Goal: Task Accomplishment & Management: Manage account settings

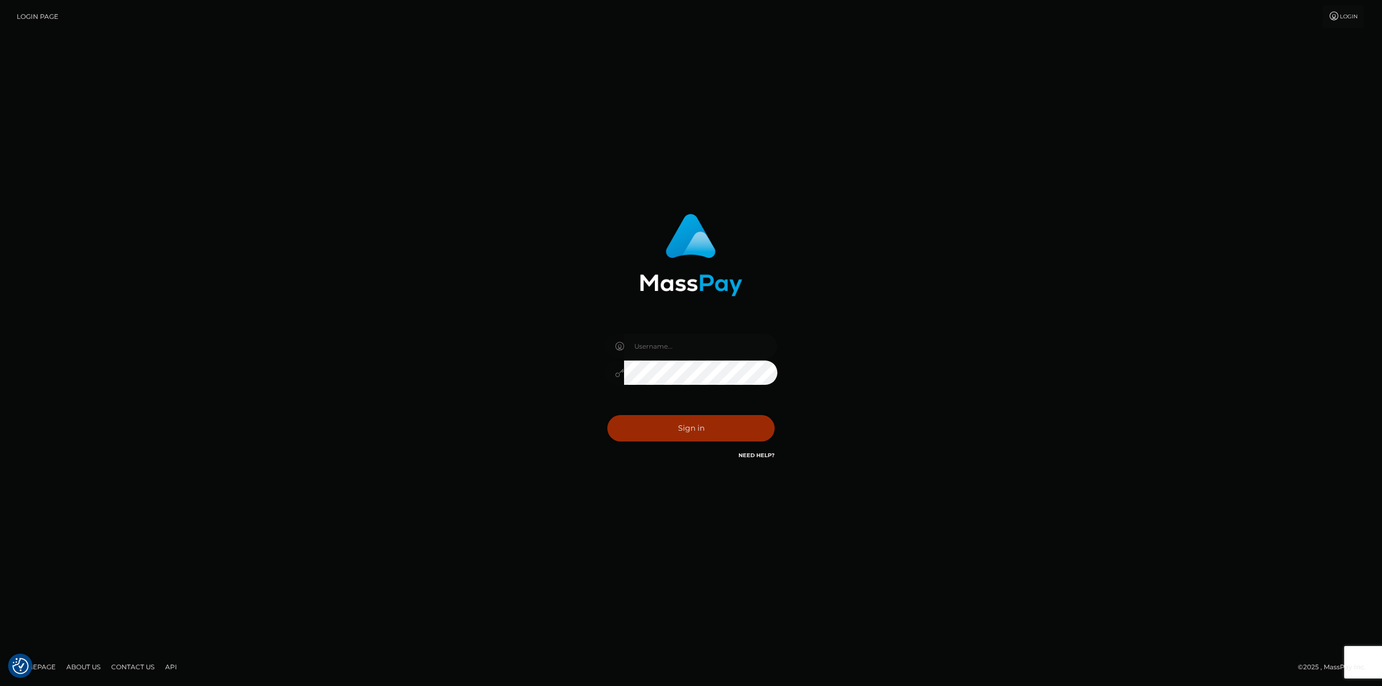
type input "taylor.cm"
click at [705, 425] on button "Sign in" at bounding box center [690, 428] width 167 height 26
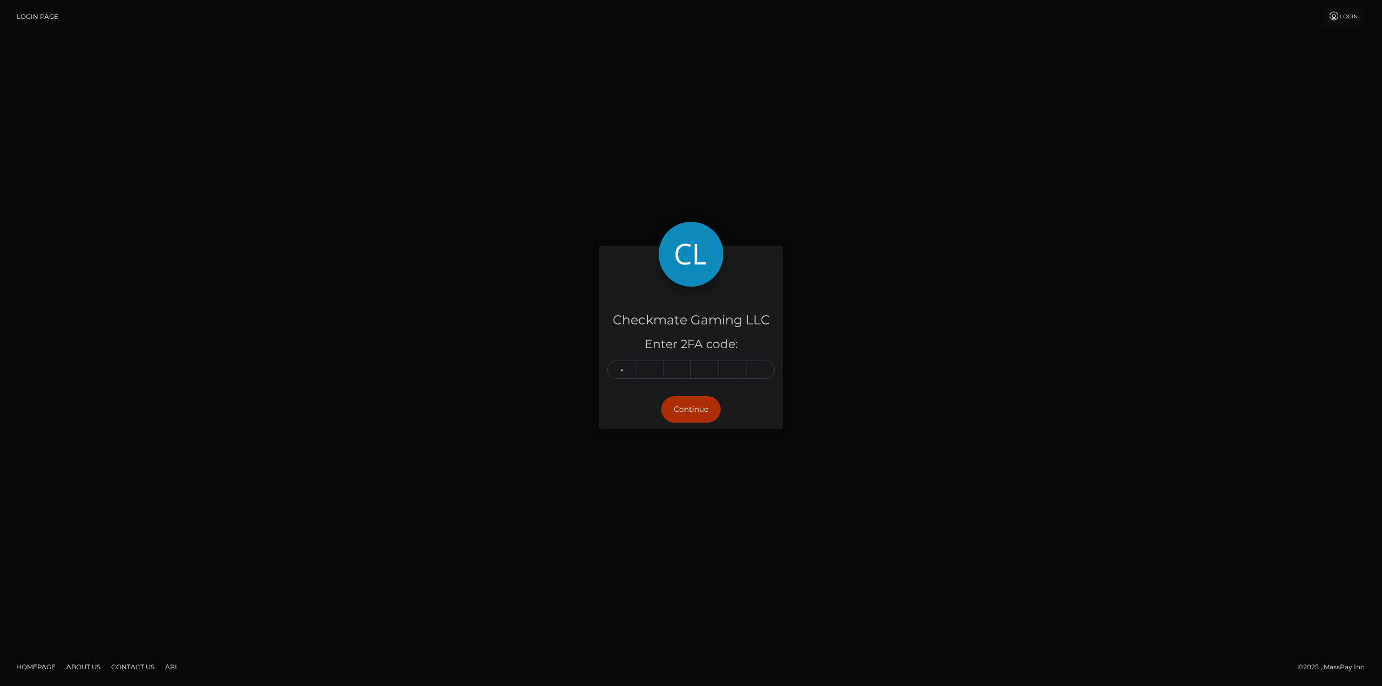
type input "8"
type input "5"
type input "9"
type input "3"
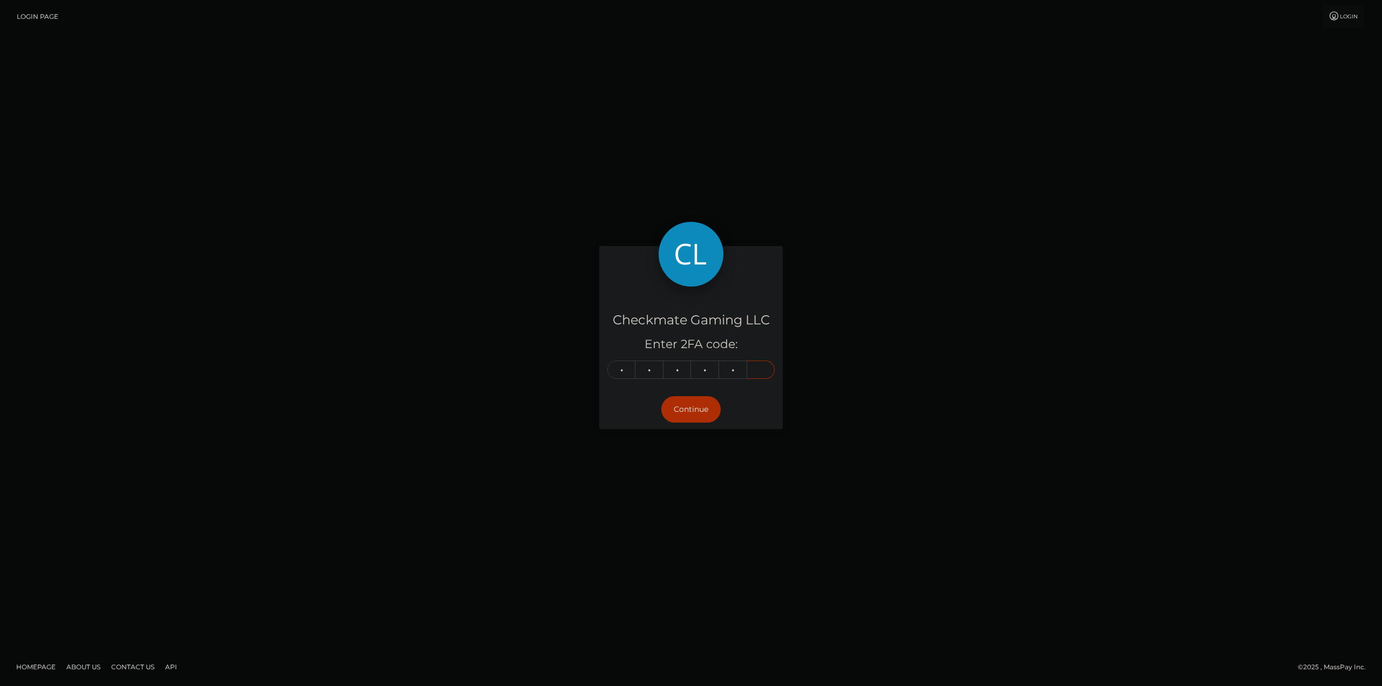
type input "8"
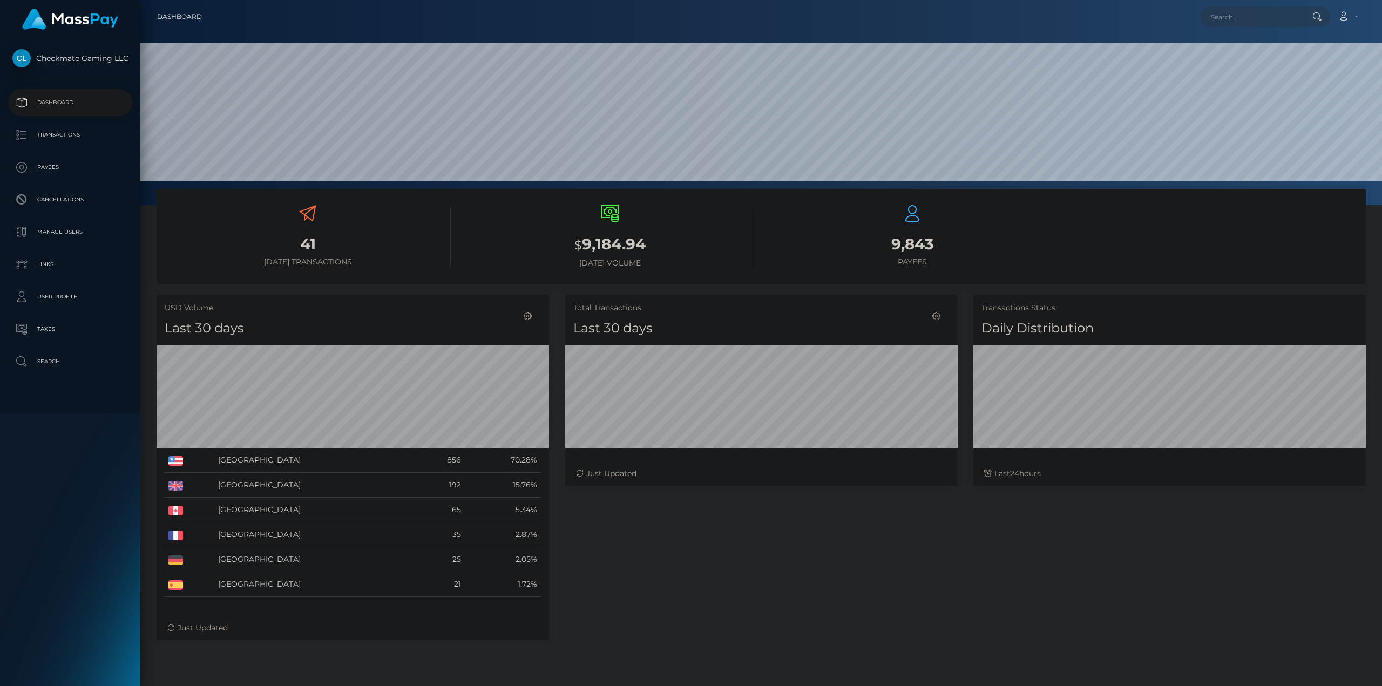
scroll to position [192, 392]
click at [76, 175] on p "Payees" at bounding box center [70, 167] width 116 height 16
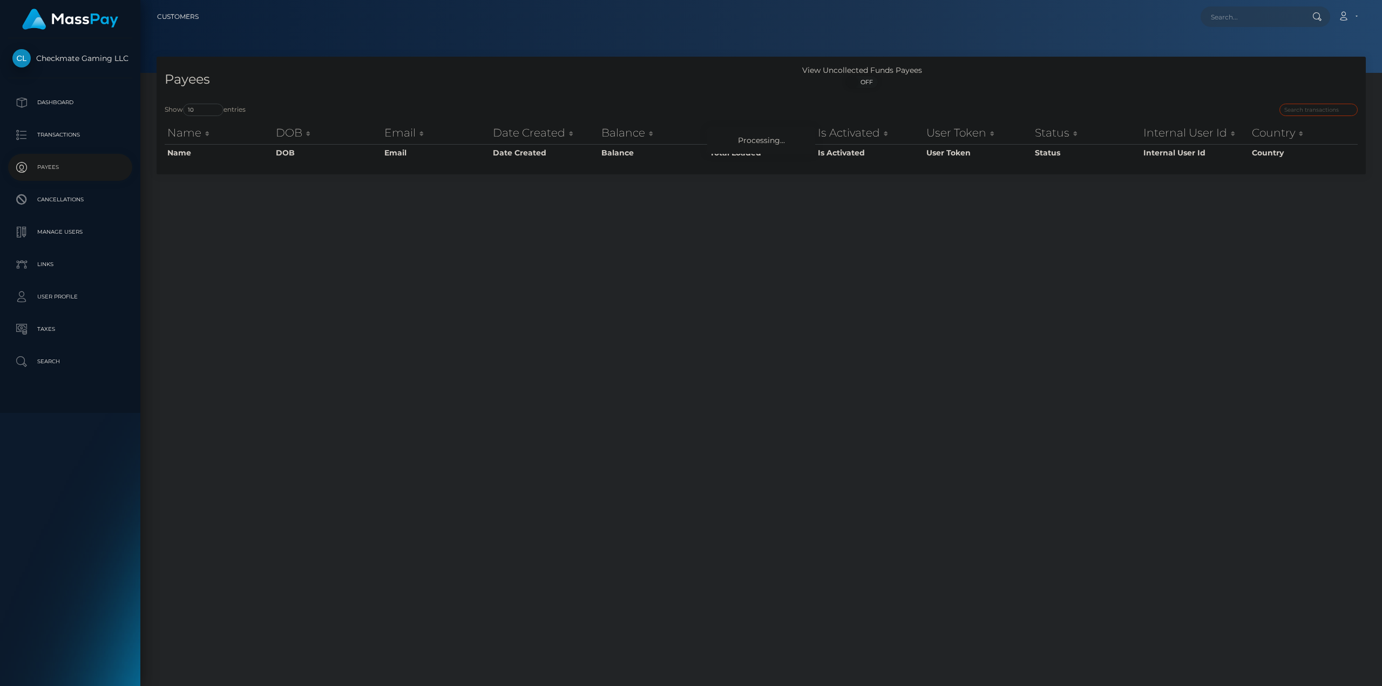
click at [1294, 106] on input "search" at bounding box center [1318, 110] width 78 height 12
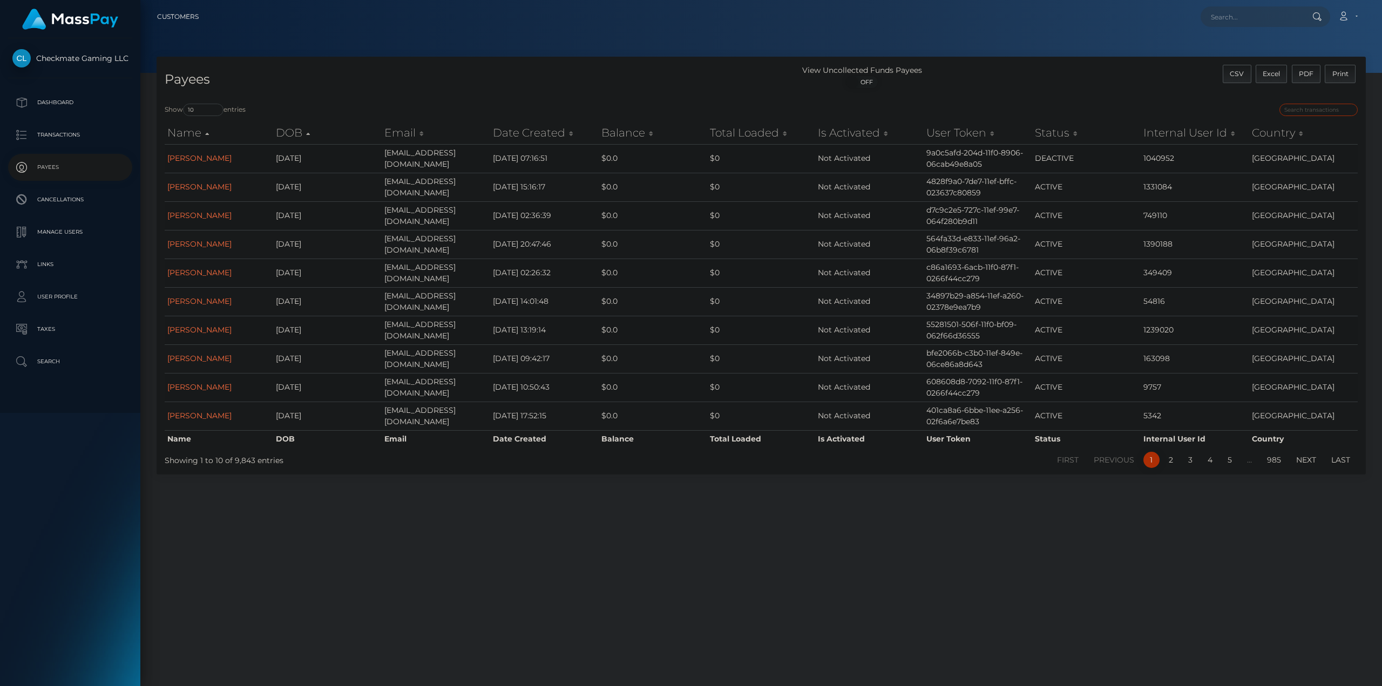
paste input "399625"
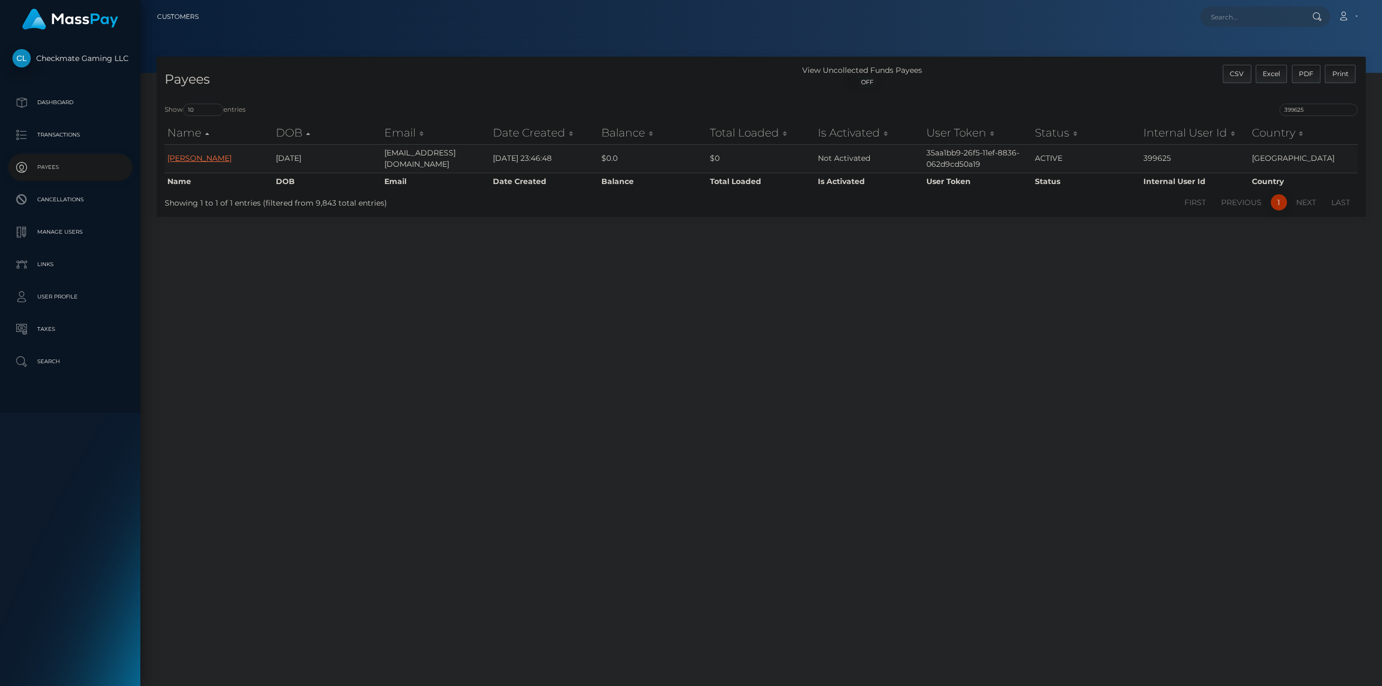
click at [214, 160] on link "Domonick Werdebaugh" at bounding box center [199, 158] width 64 height 10
drag, startPoint x: 1320, startPoint y: 111, endPoint x: 1190, endPoint y: 109, distance: 130.1
click at [1192, 109] on div "399625" at bounding box center [1063, 111] width 588 height 15
paste input "4101"
type input "34101"
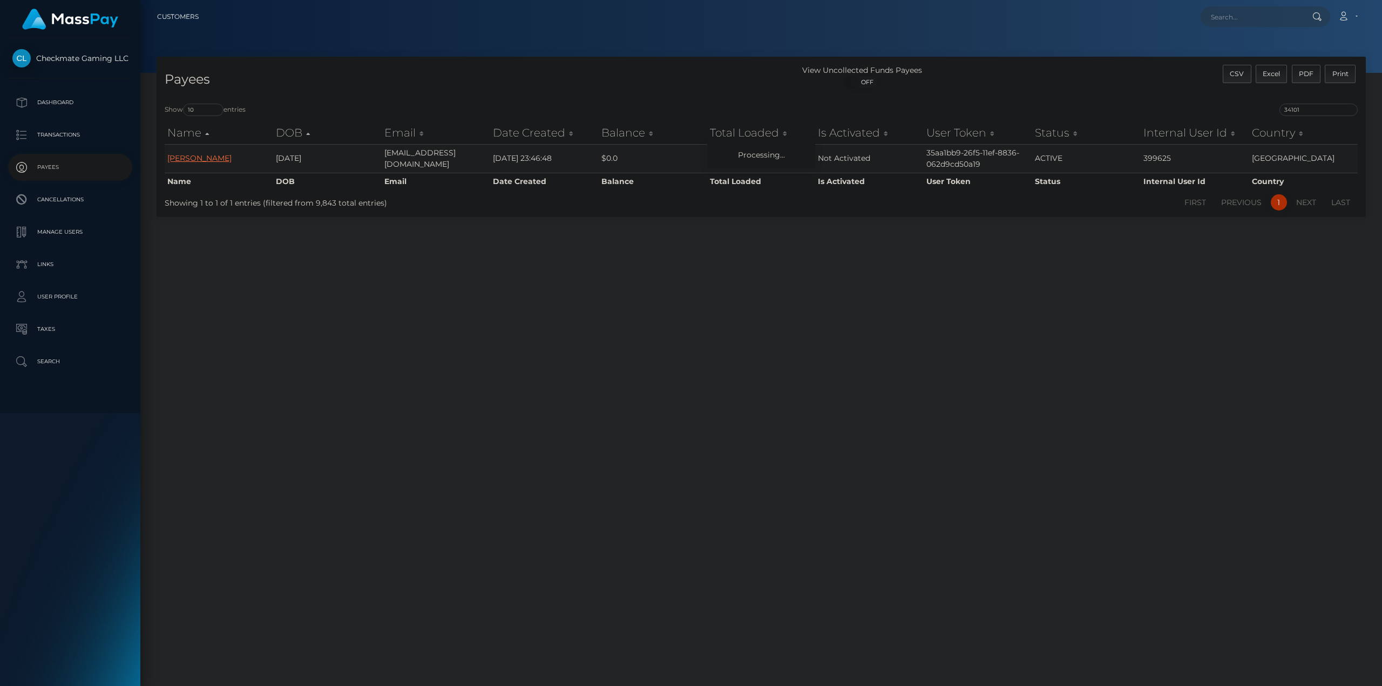
click at [232, 159] on link "Domonick Werdebaugh" at bounding box center [199, 158] width 64 height 10
click at [206, 155] on link "Jelani Ward" at bounding box center [199, 158] width 64 height 10
drag, startPoint x: 1344, startPoint y: 105, endPoint x: 1316, endPoint y: 103, distance: 28.7
click at [1320, 102] on div "Show 10 25 50 100 250 entries 34101 Name DOB Email Date Created Balance Total L…" at bounding box center [761, 156] width 1209 height 121
click at [1347, 111] on input "34101" at bounding box center [1318, 110] width 78 height 12
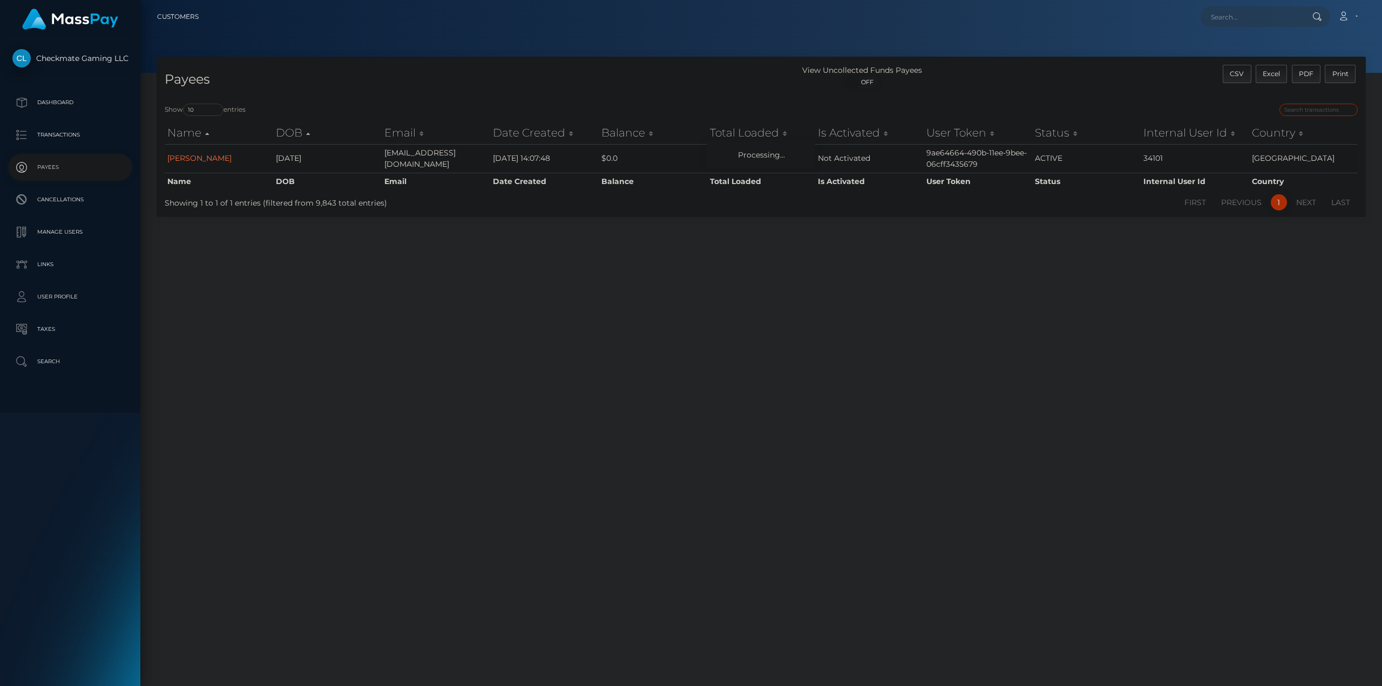
paste input "38639"
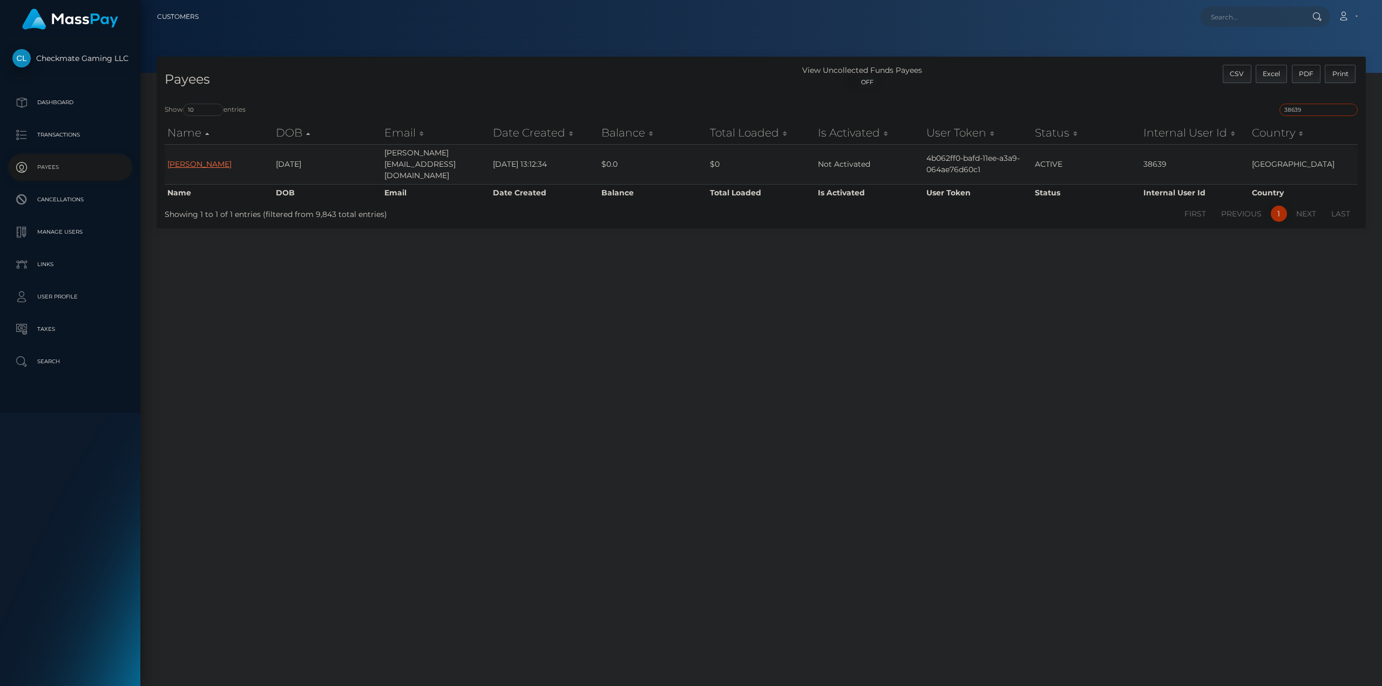
type input "38639"
click at [199, 159] on link "Dave Bastien" at bounding box center [199, 164] width 64 height 10
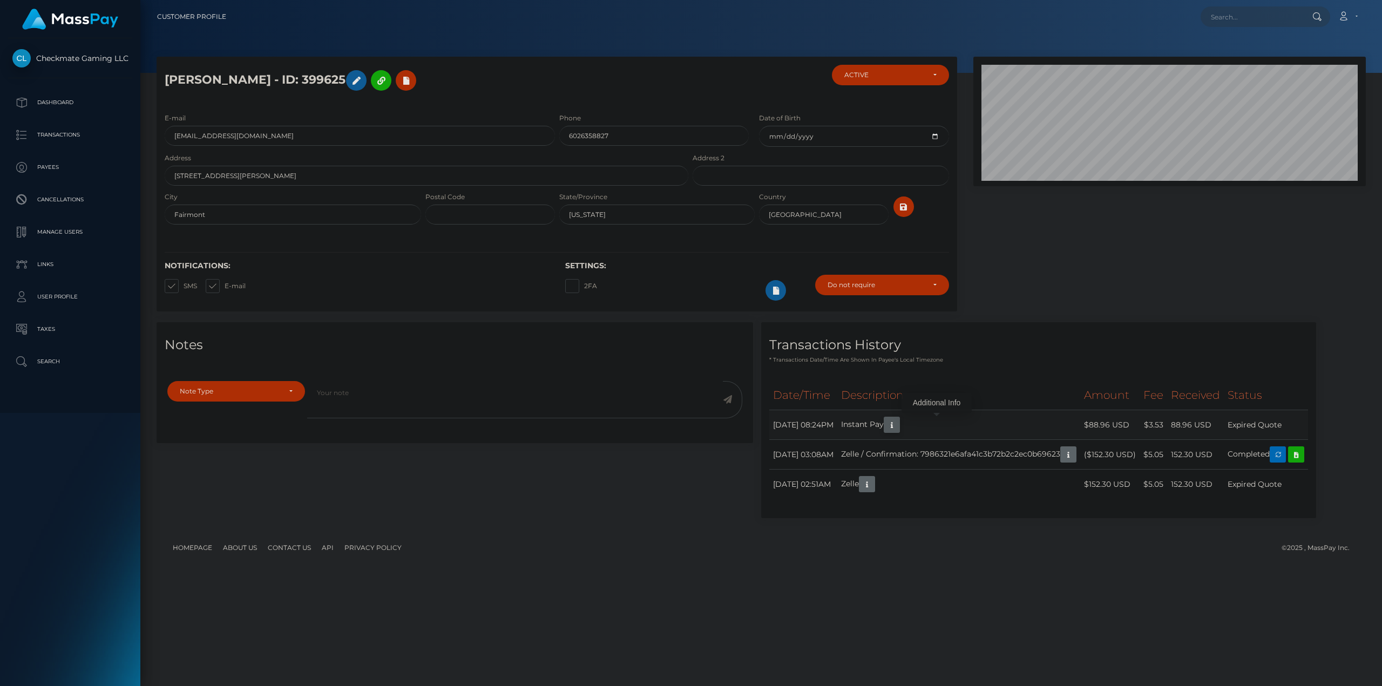
scroll to position [130, 392]
click at [898, 420] on icon "button" at bounding box center [891, 424] width 13 height 13
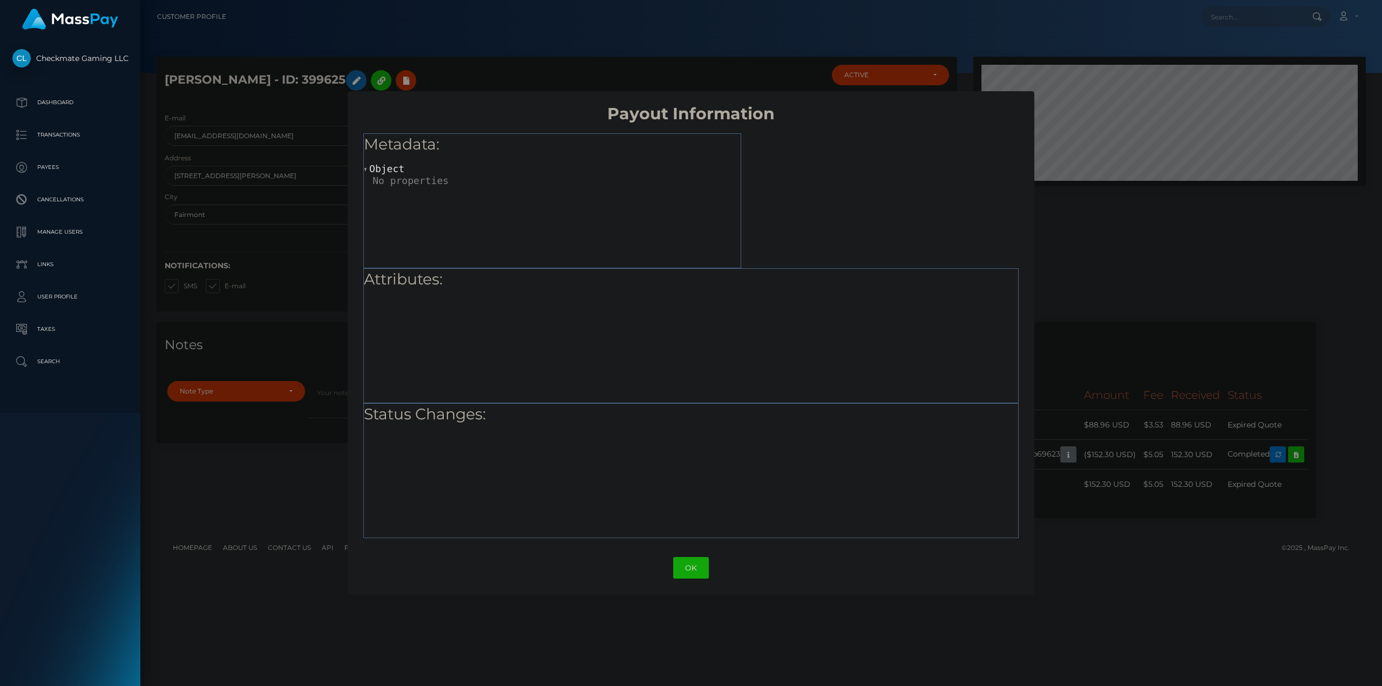
click at [660, 571] on div "OK No Cancel" at bounding box center [691, 568] width 686 height 33
click at [688, 562] on button "OK" at bounding box center [691, 568] width 36 height 22
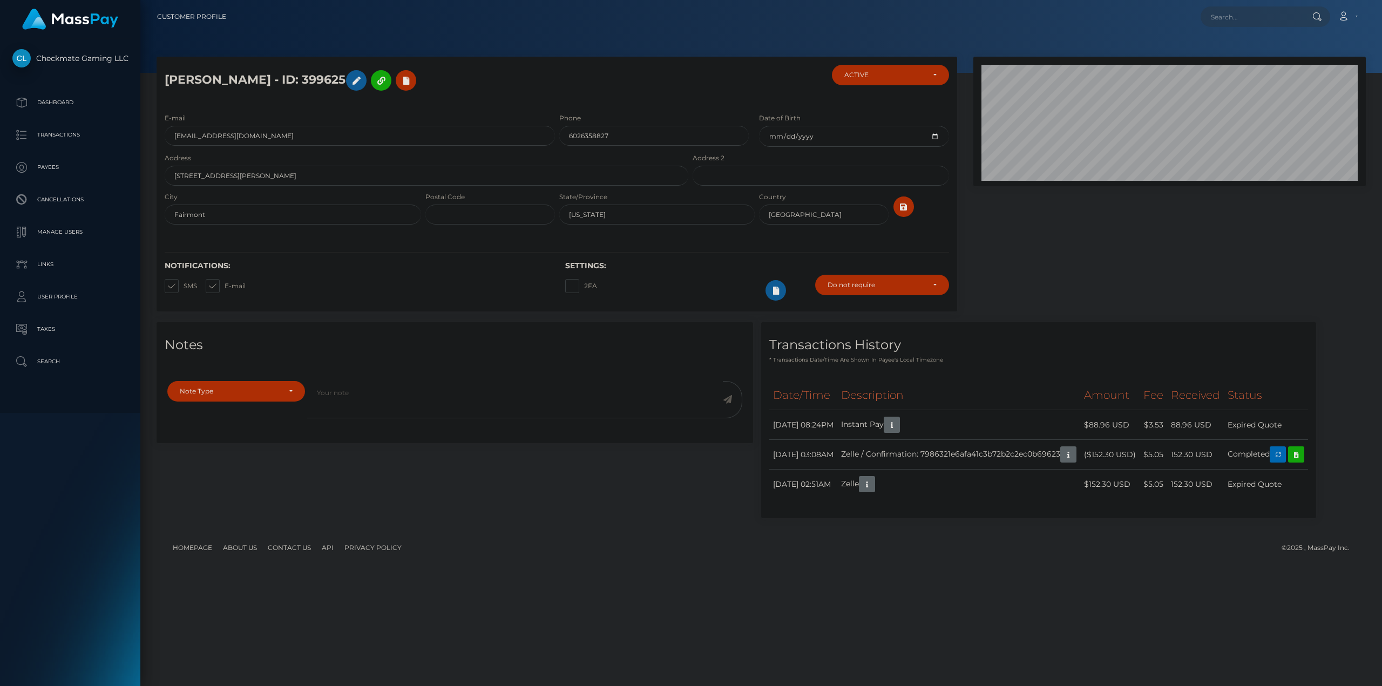
scroll to position [130, 392]
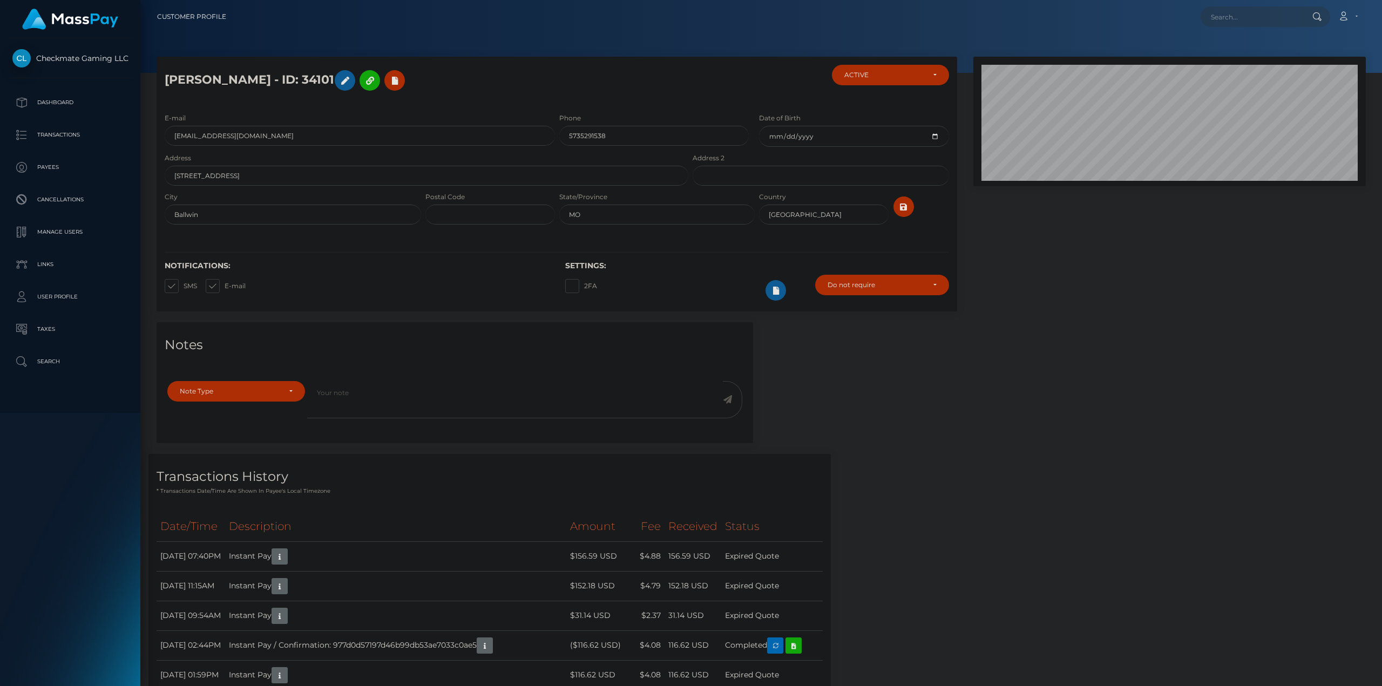
scroll to position [108, 0]
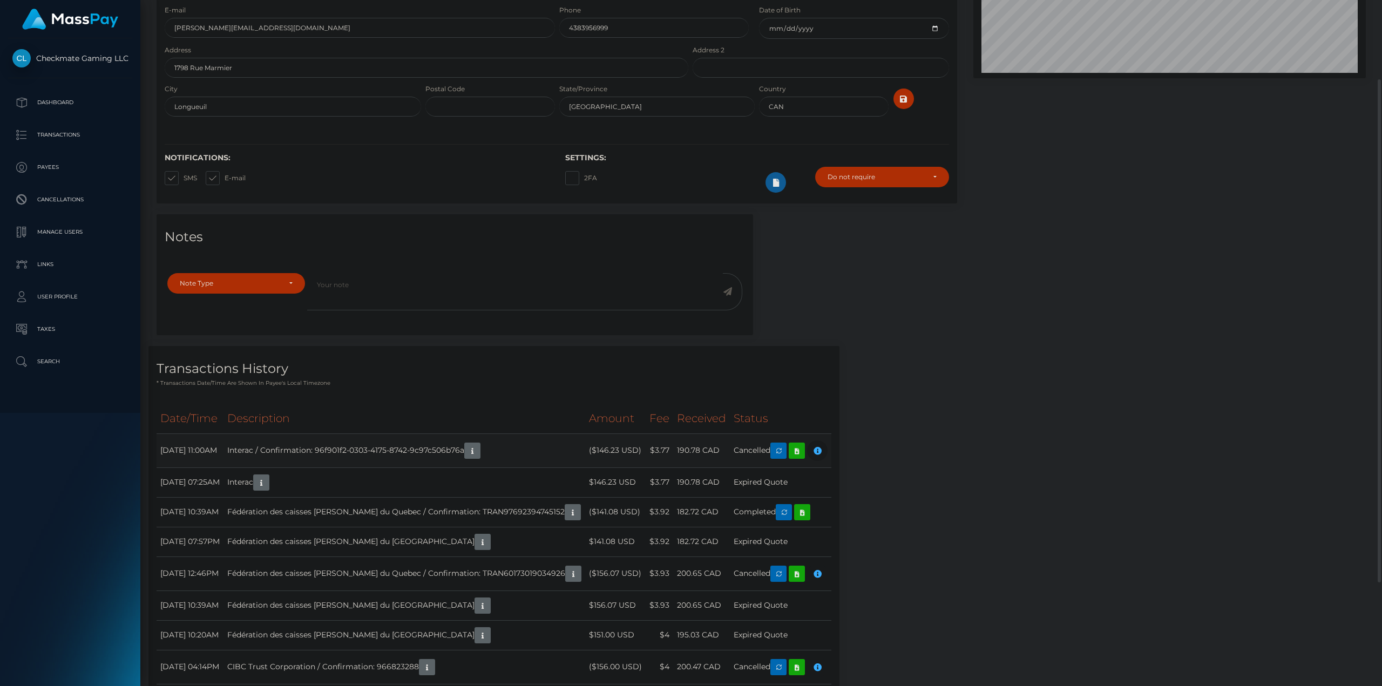
scroll to position [130, 392]
